Goal: Task Accomplishment & Management: Manage account settings

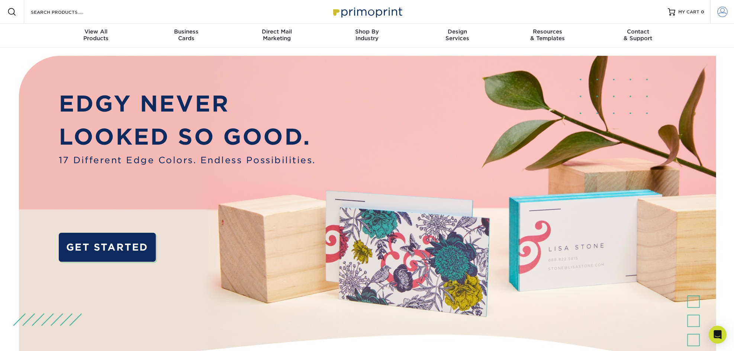
click at [727, 14] on span at bounding box center [723, 12] width 10 height 10
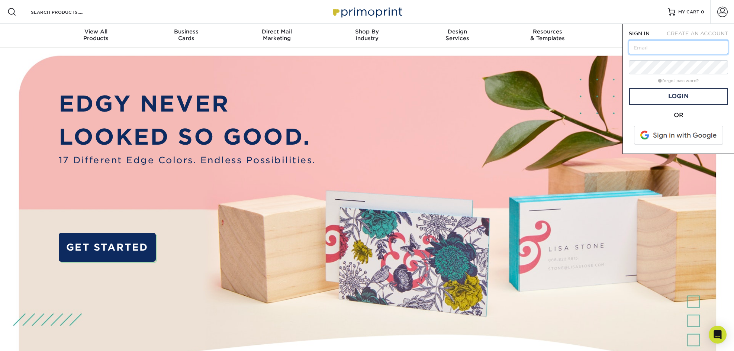
click at [680, 46] on input "text" at bounding box center [678, 47] width 99 height 14
type input "eric@benningdc.com"
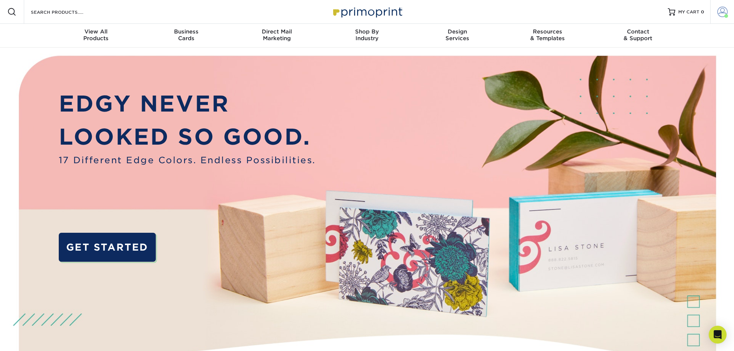
click at [725, 13] on span at bounding box center [723, 12] width 10 height 10
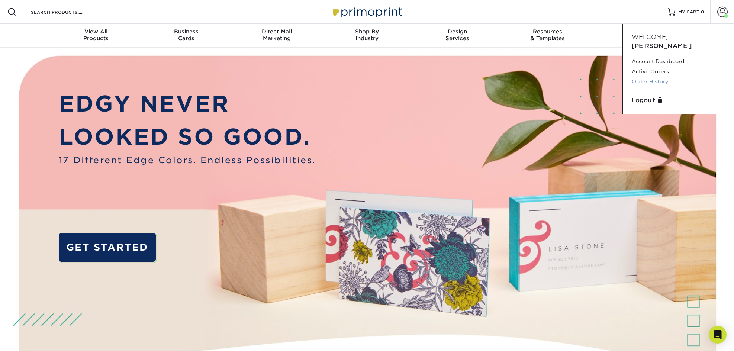
click at [644, 77] on link "Order History" at bounding box center [678, 82] width 93 height 10
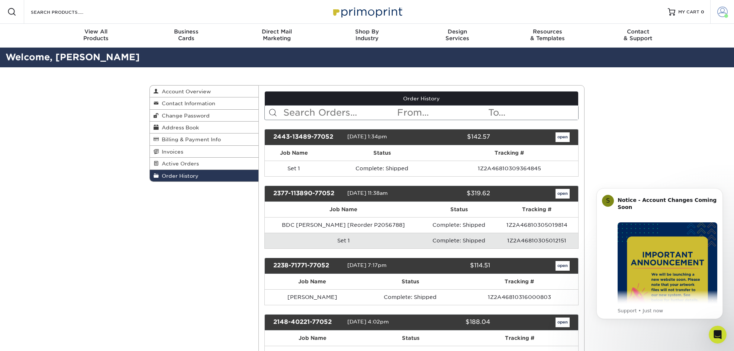
click at [722, 16] on span at bounding box center [723, 12] width 10 height 10
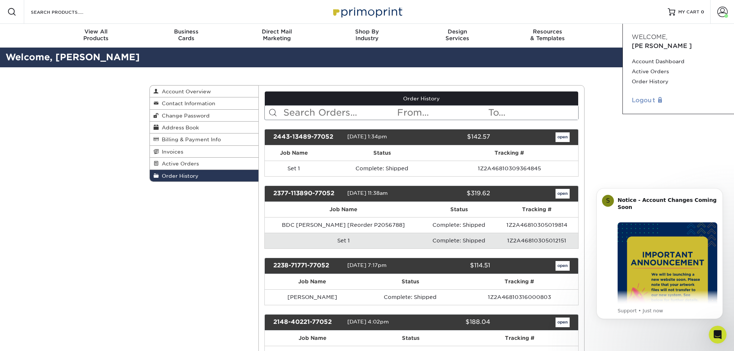
click at [647, 96] on link "Logout" at bounding box center [678, 100] width 93 height 9
